Goal: Information Seeking & Learning: Learn about a topic

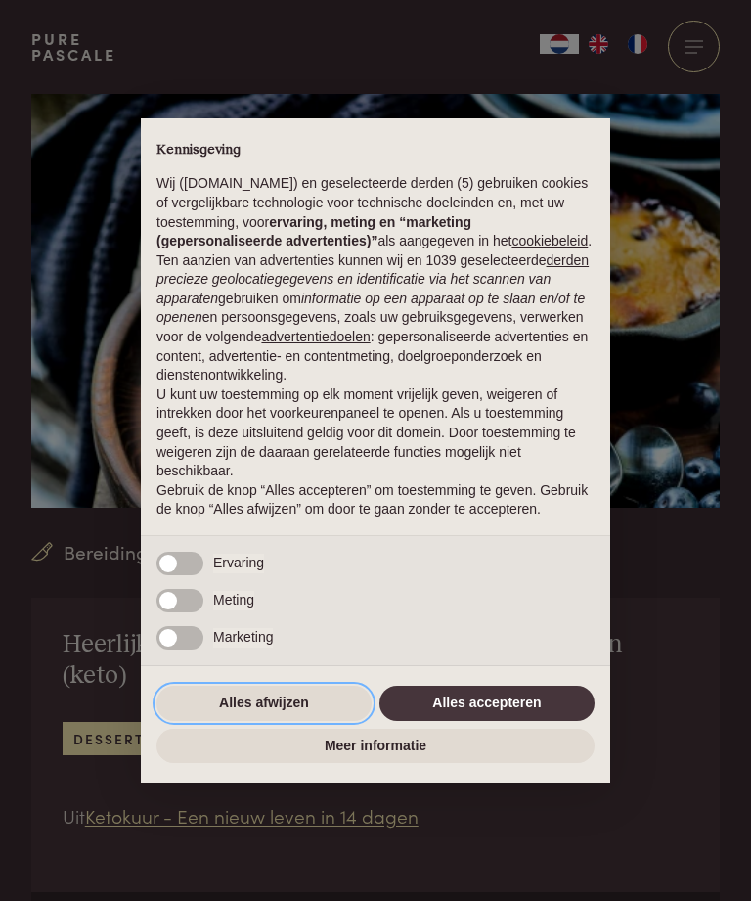
click at [235, 705] on button "Alles afwijzen" at bounding box center [264, 703] width 215 height 35
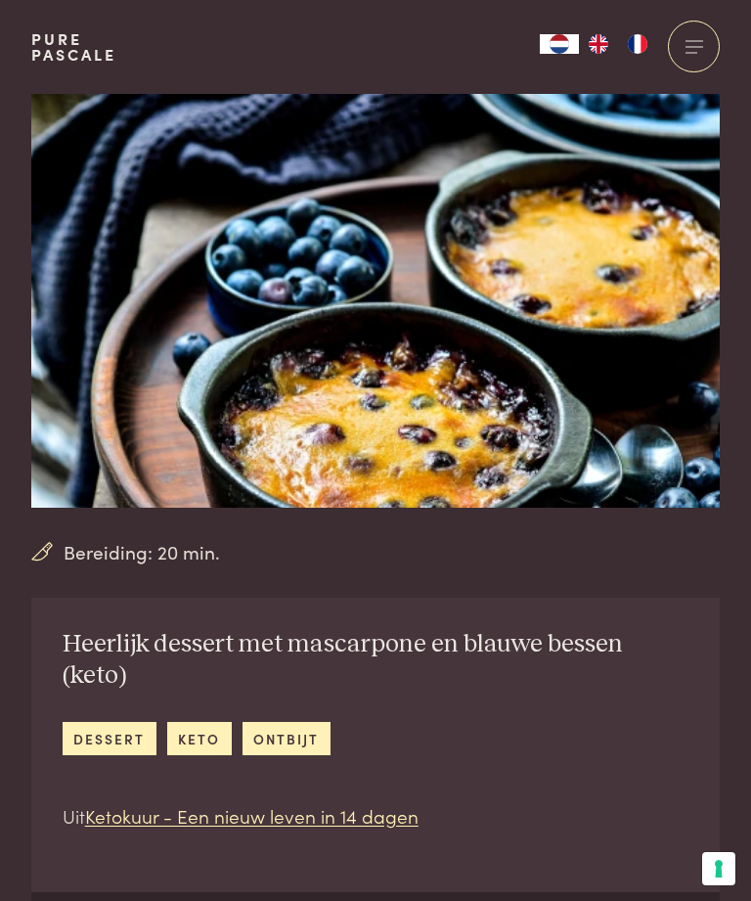
click at [694, 39] on div at bounding box center [694, 47] width 52 height 52
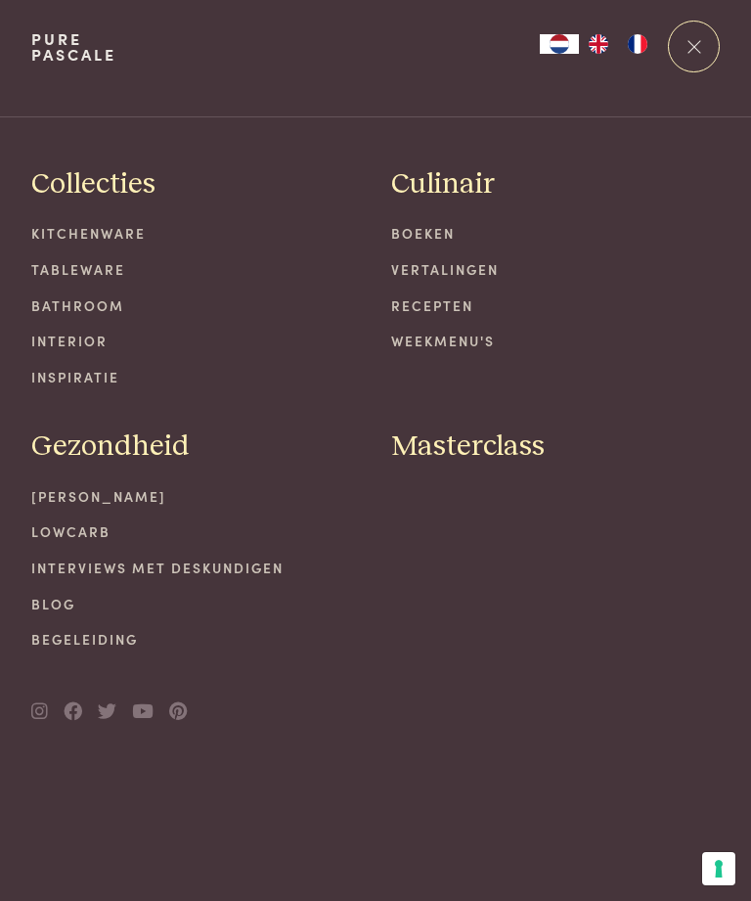
click at [412, 298] on link "Recepten" at bounding box center [555, 305] width 329 height 21
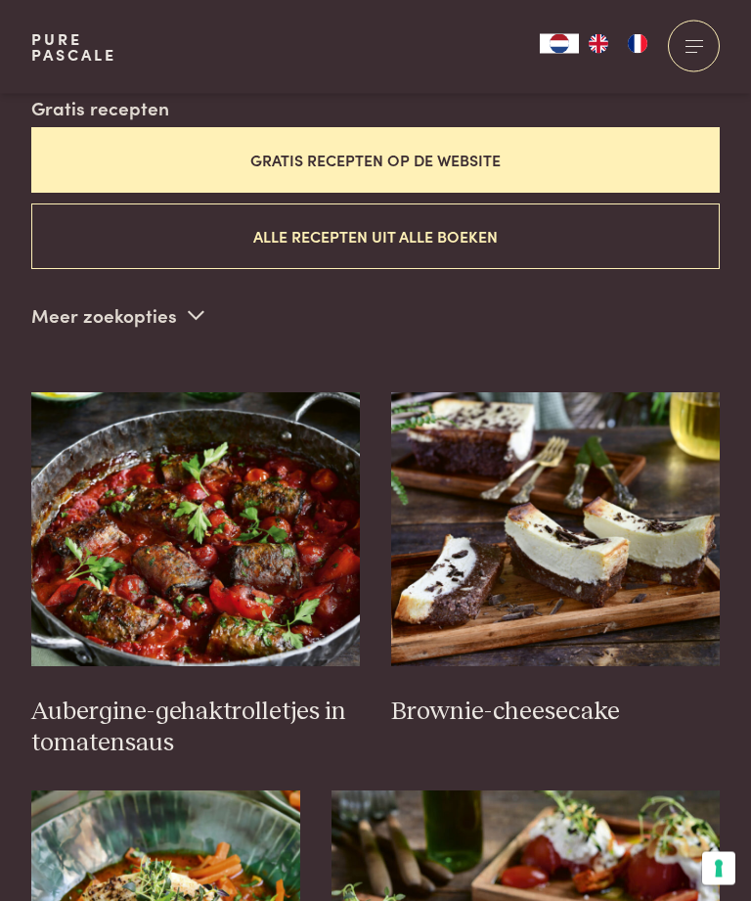
scroll to position [579, 0]
click at [164, 315] on p "Meer zoekopties" at bounding box center [117, 314] width 173 height 29
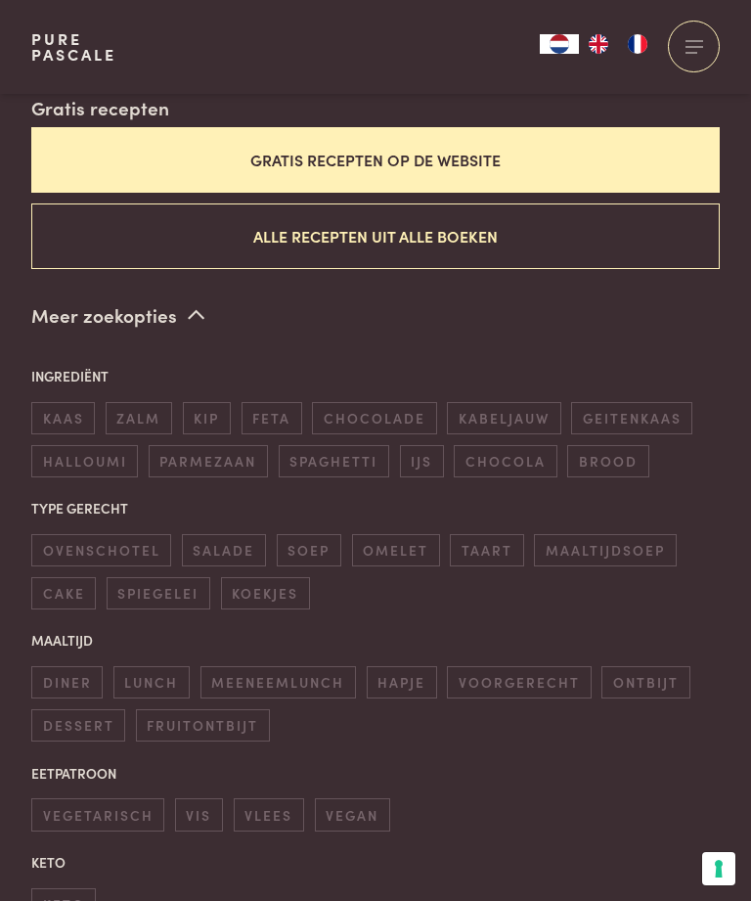
click at [78, 711] on span "dessert" at bounding box center [78, 725] width 94 height 32
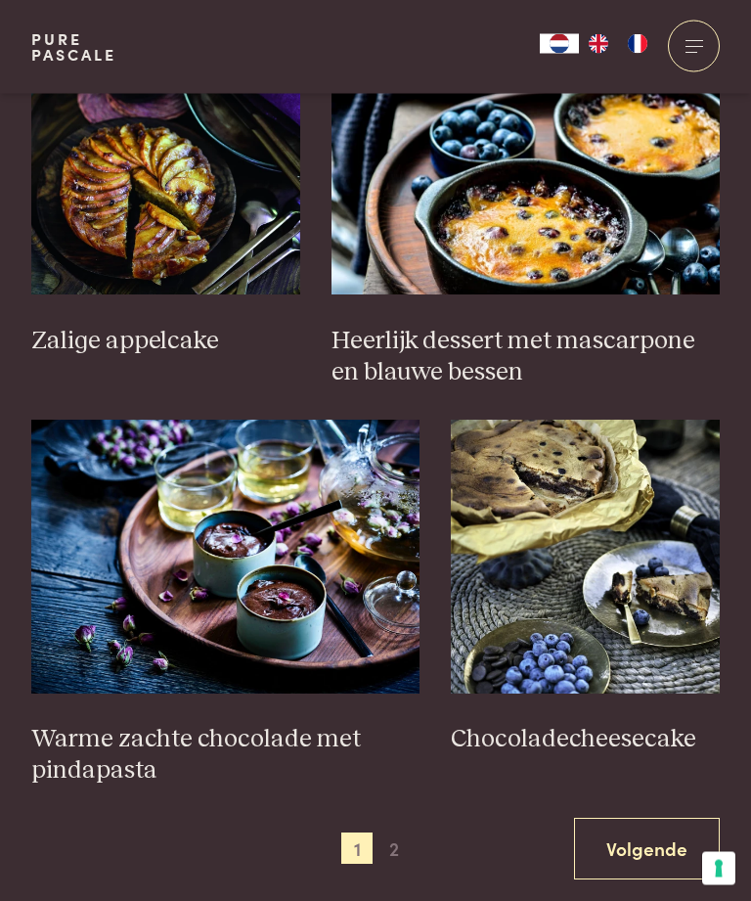
scroll to position [3096, 0]
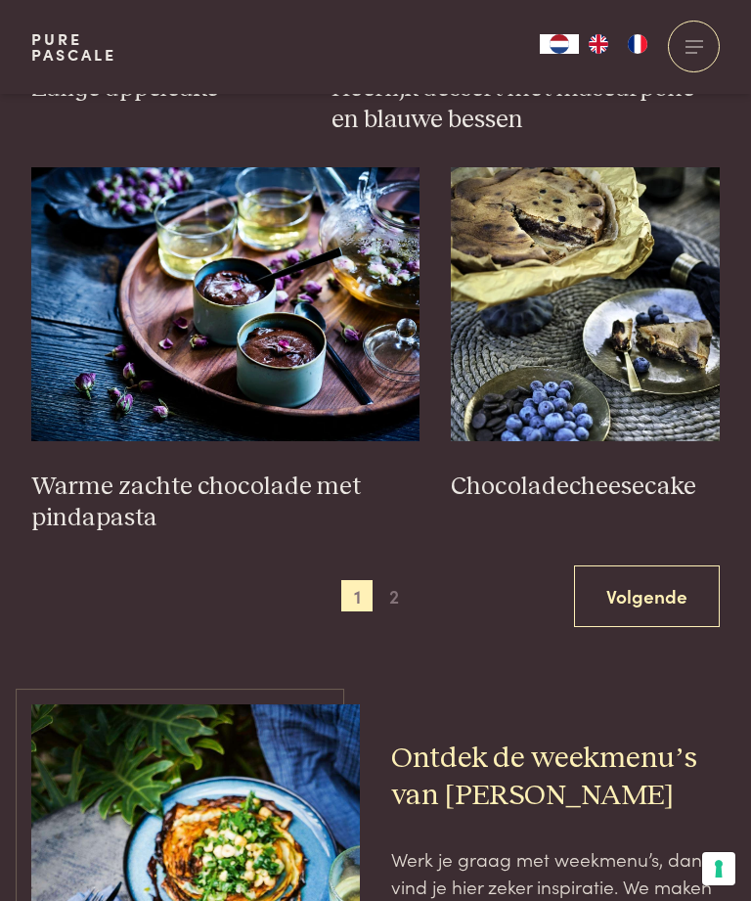
click at [399, 580] on span "2" at bounding box center [394, 595] width 31 height 31
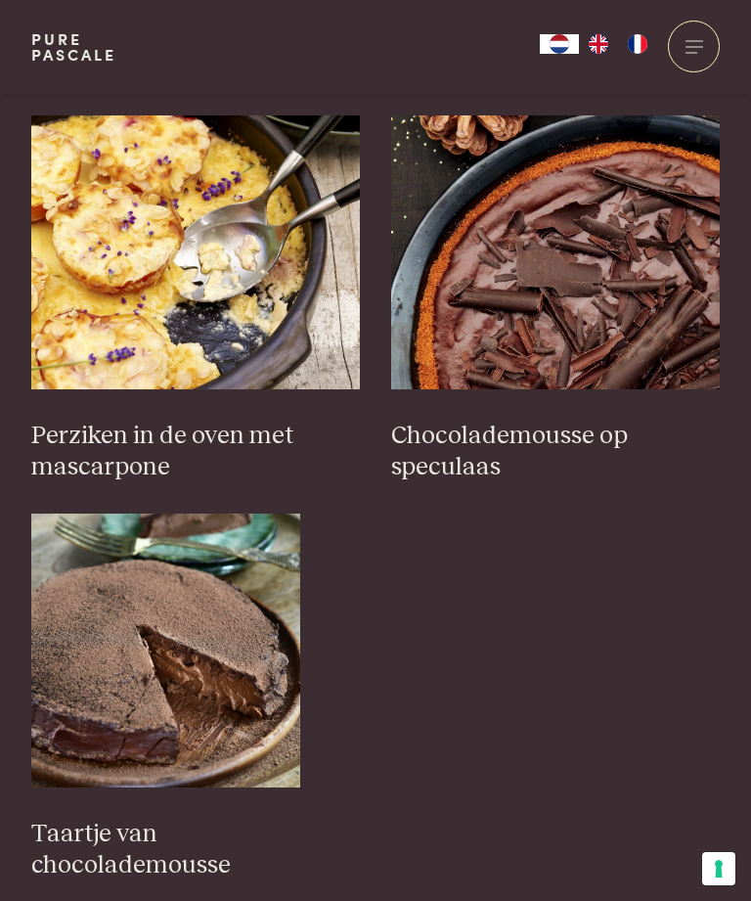
scroll to position [1438, 0]
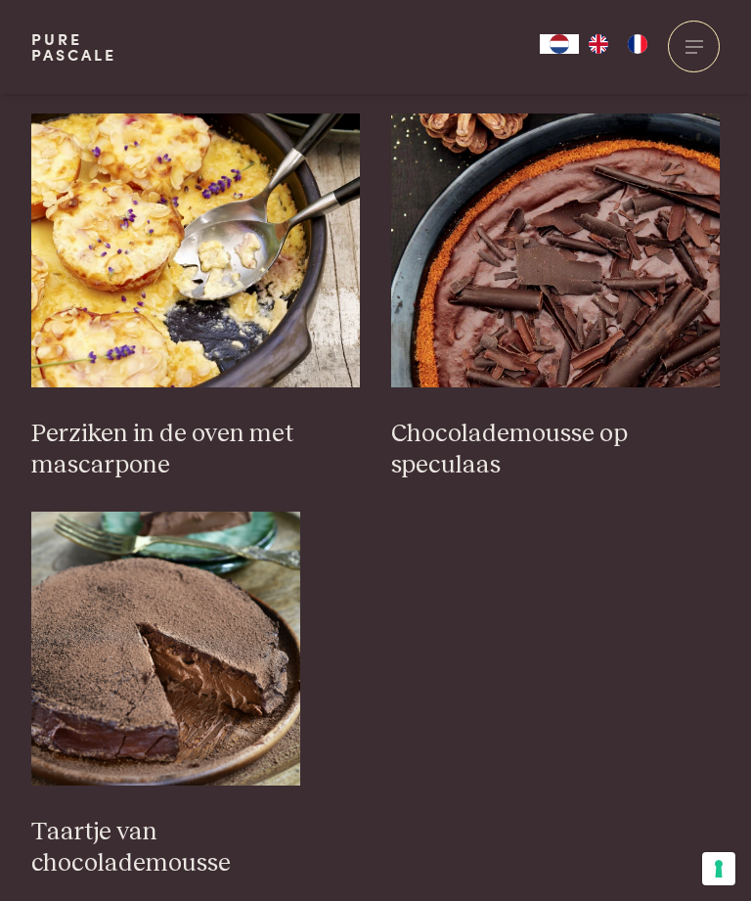
click at [88, 293] on img at bounding box center [195, 250] width 329 height 274
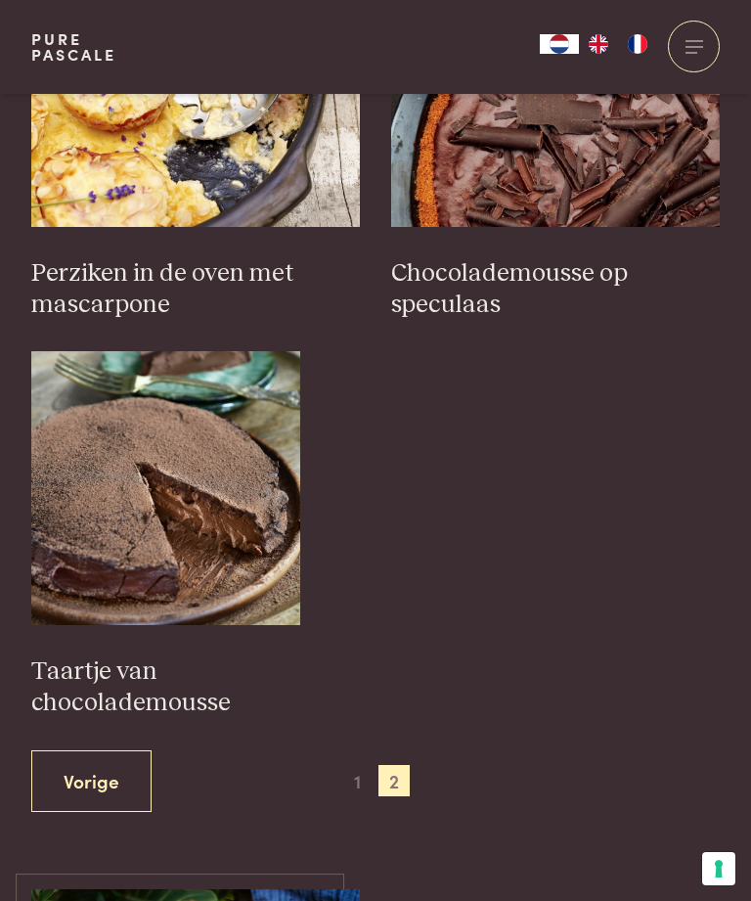
click at [359, 765] on span "1" at bounding box center [356, 780] width 31 height 31
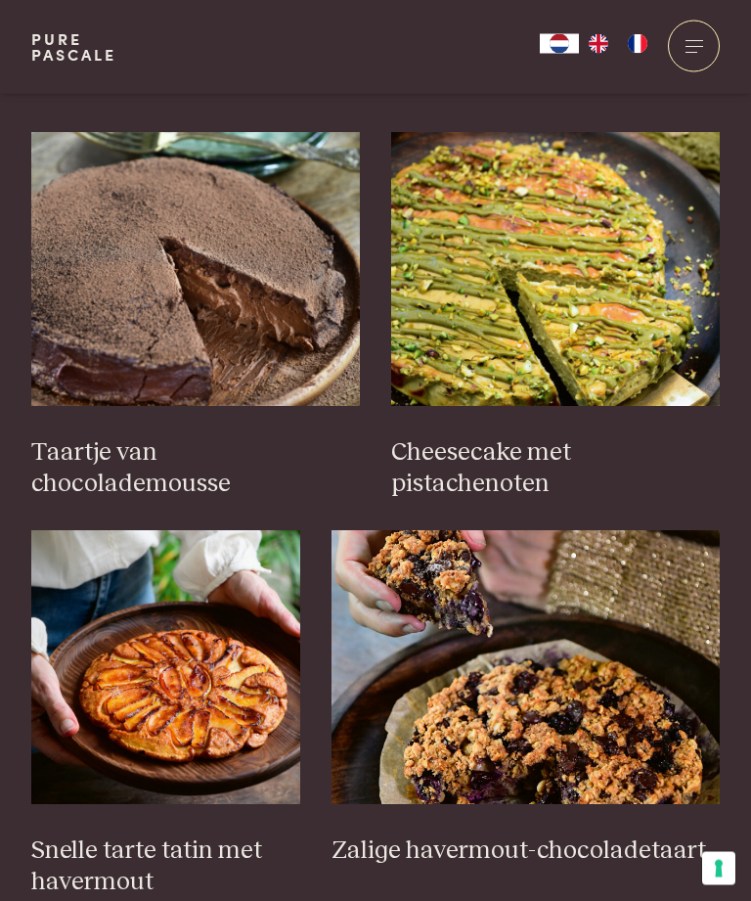
scroll to position [1420, 0]
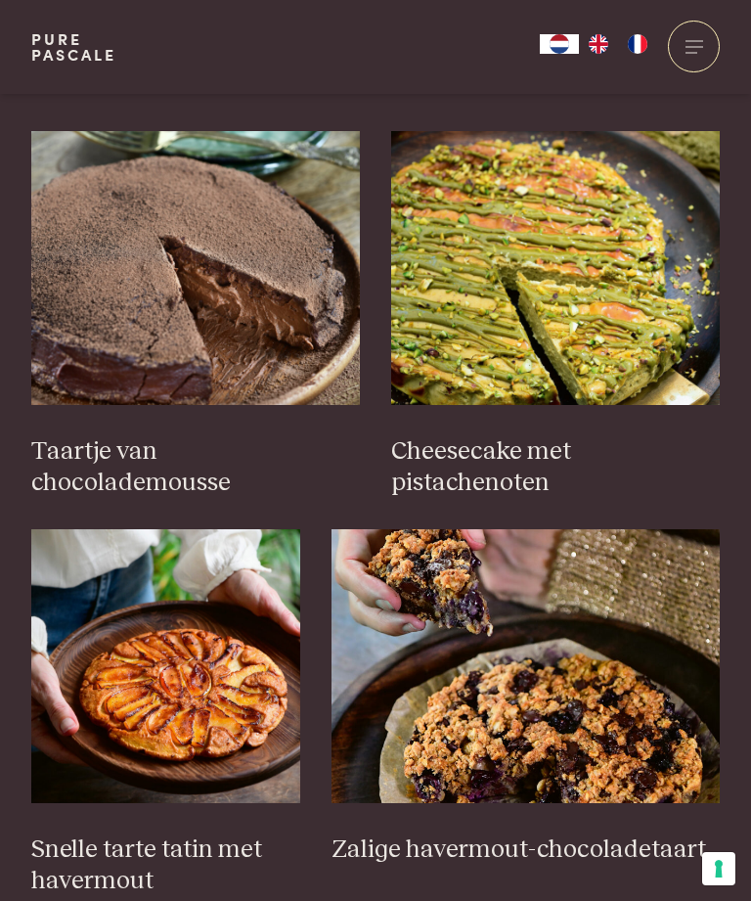
click at [451, 365] on img at bounding box center [555, 268] width 329 height 274
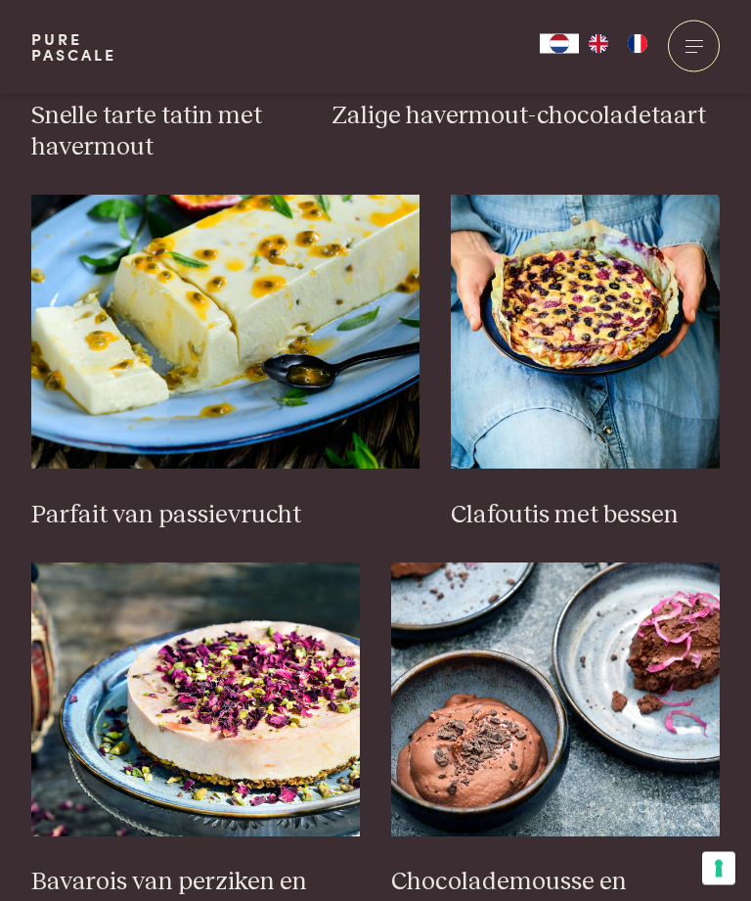
scroll to position [2193, 0]
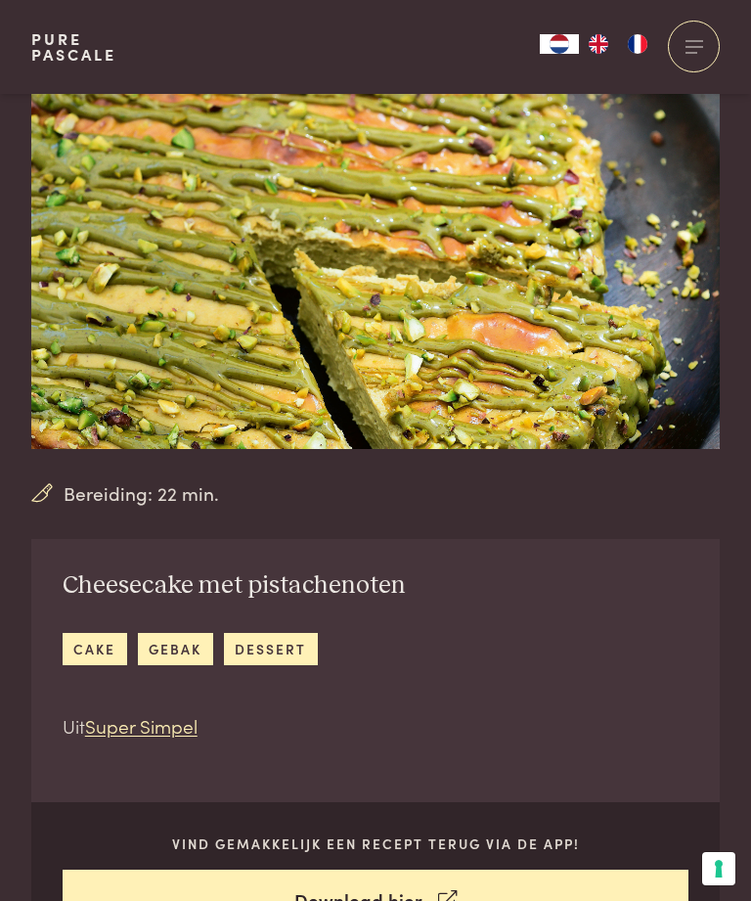
scroll to position [13, 0]
